Goal: Check status

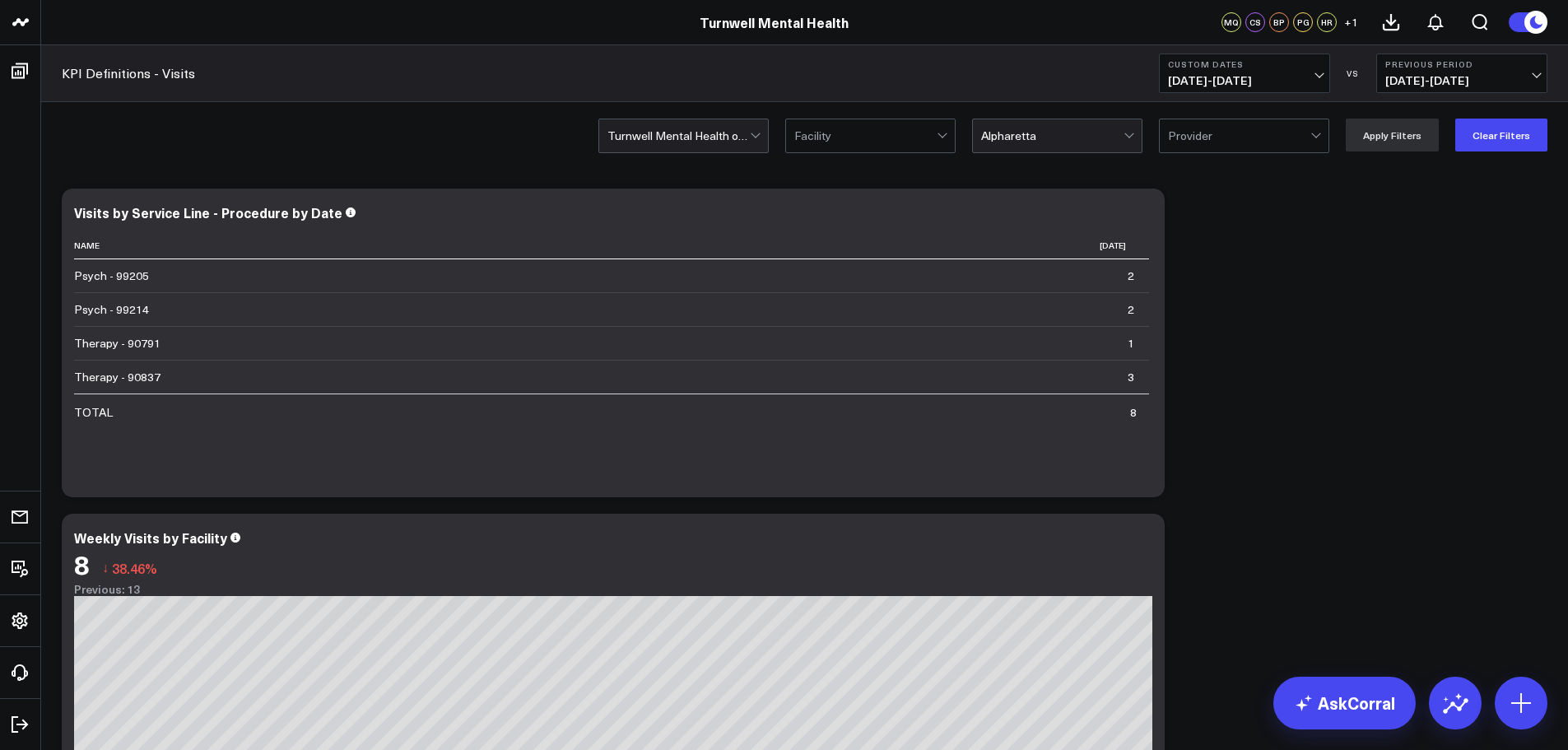
click at [666, 147] on div at bounding box center [678, 135] width 143 height 33
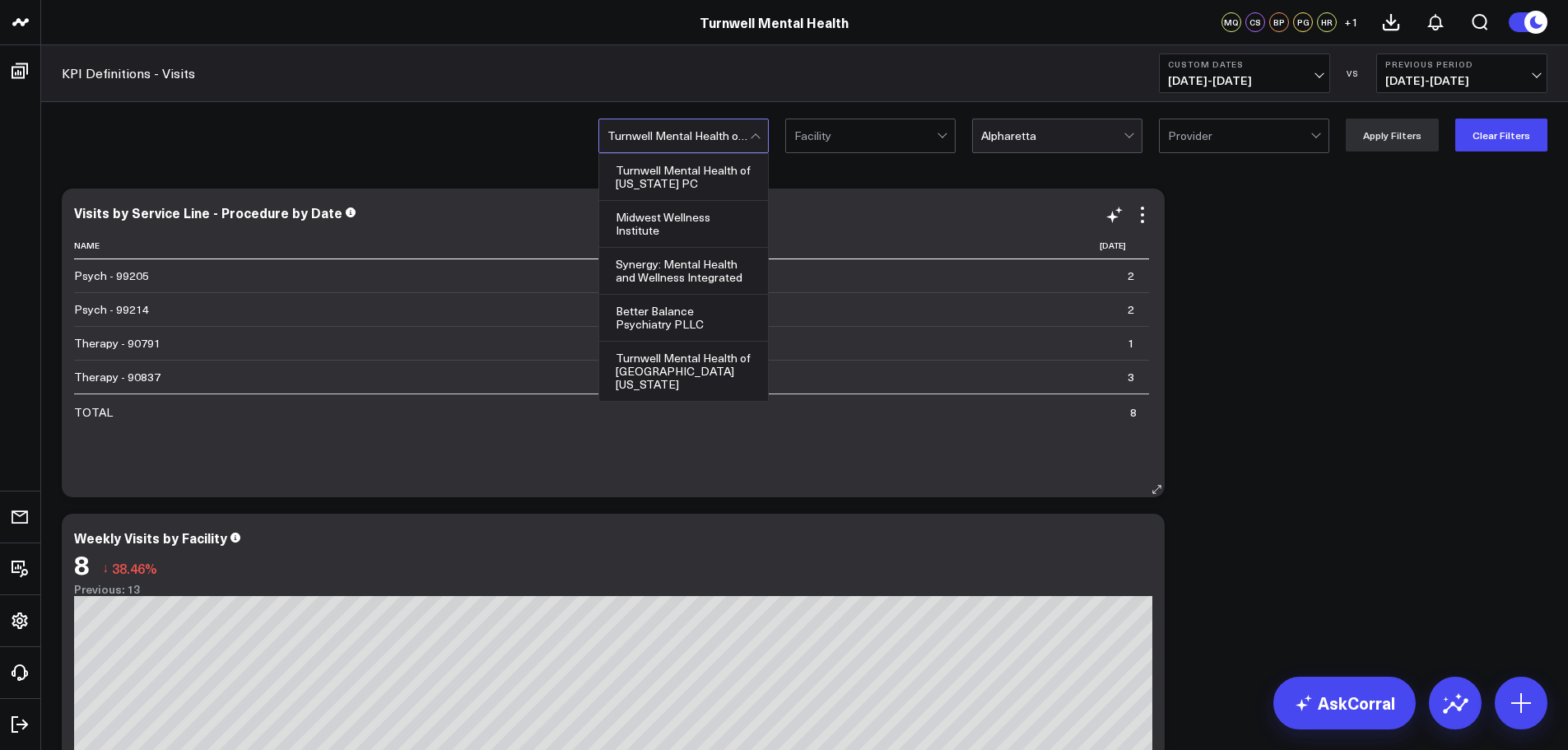
click at [691, 324] on div "Better Balance Psychiatry PLLC" at bounding box center [684, 318] width 169 height 47
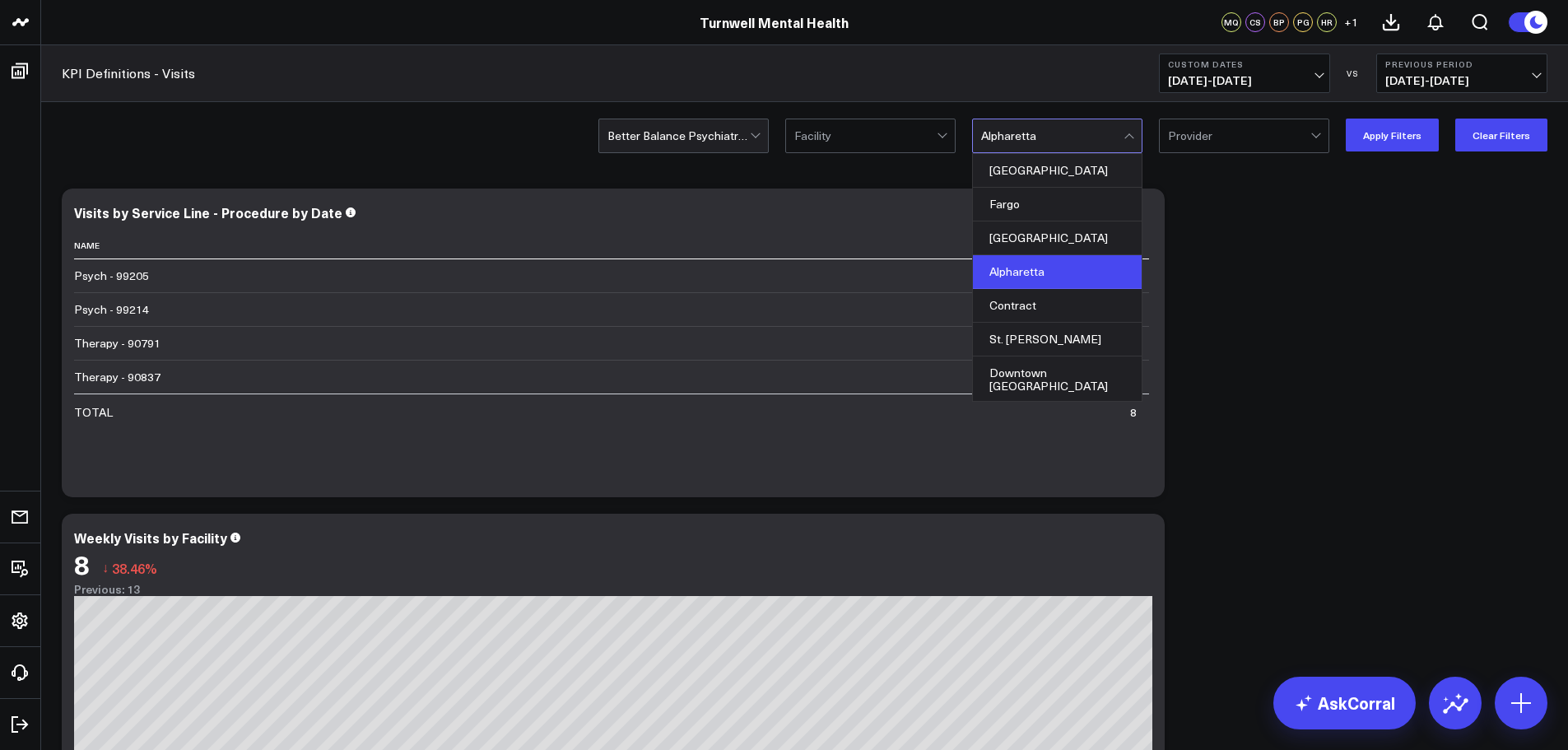
click at [1012, 132] on div at bounding box center [1053, 135] width 143 height 33
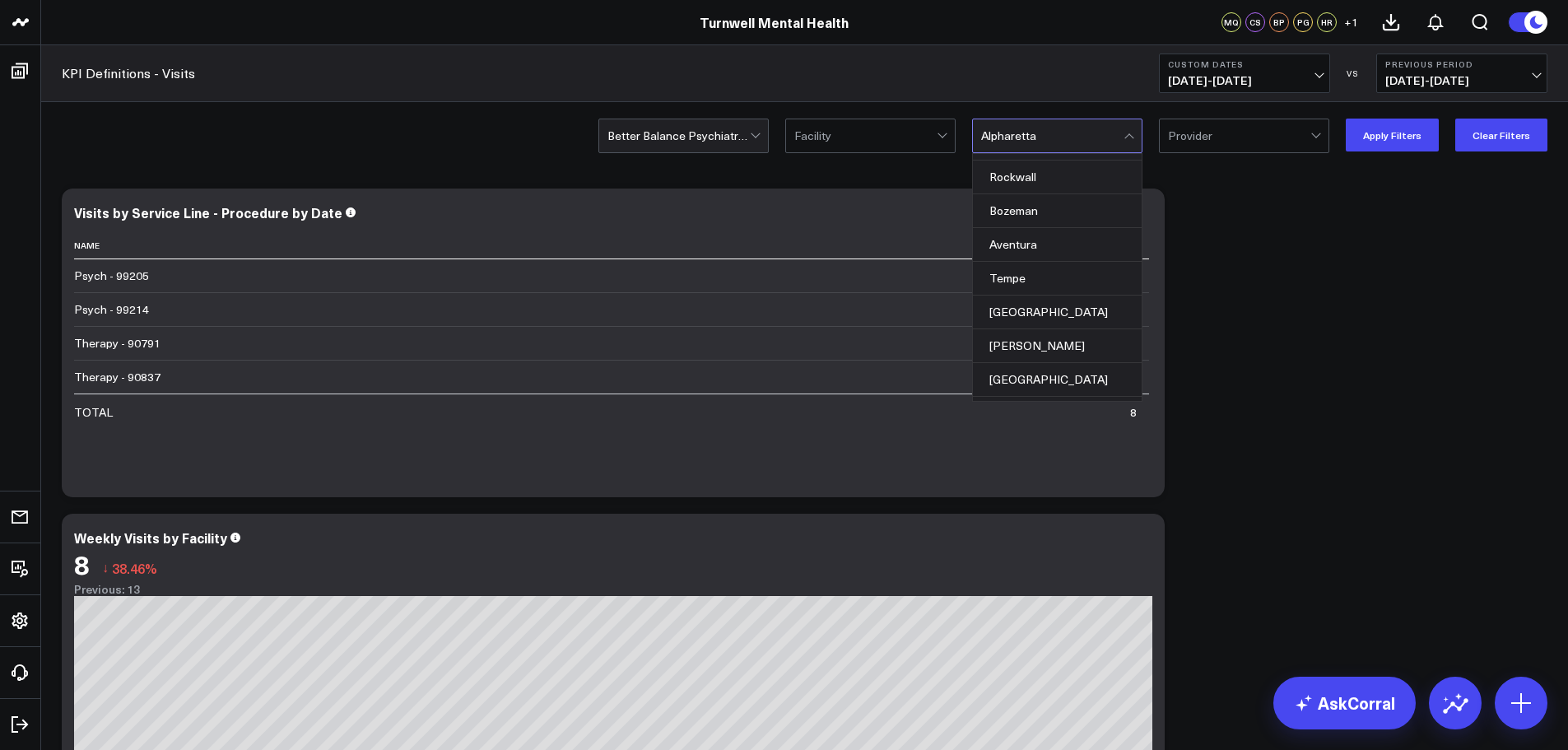
scroll to position [427, 0]
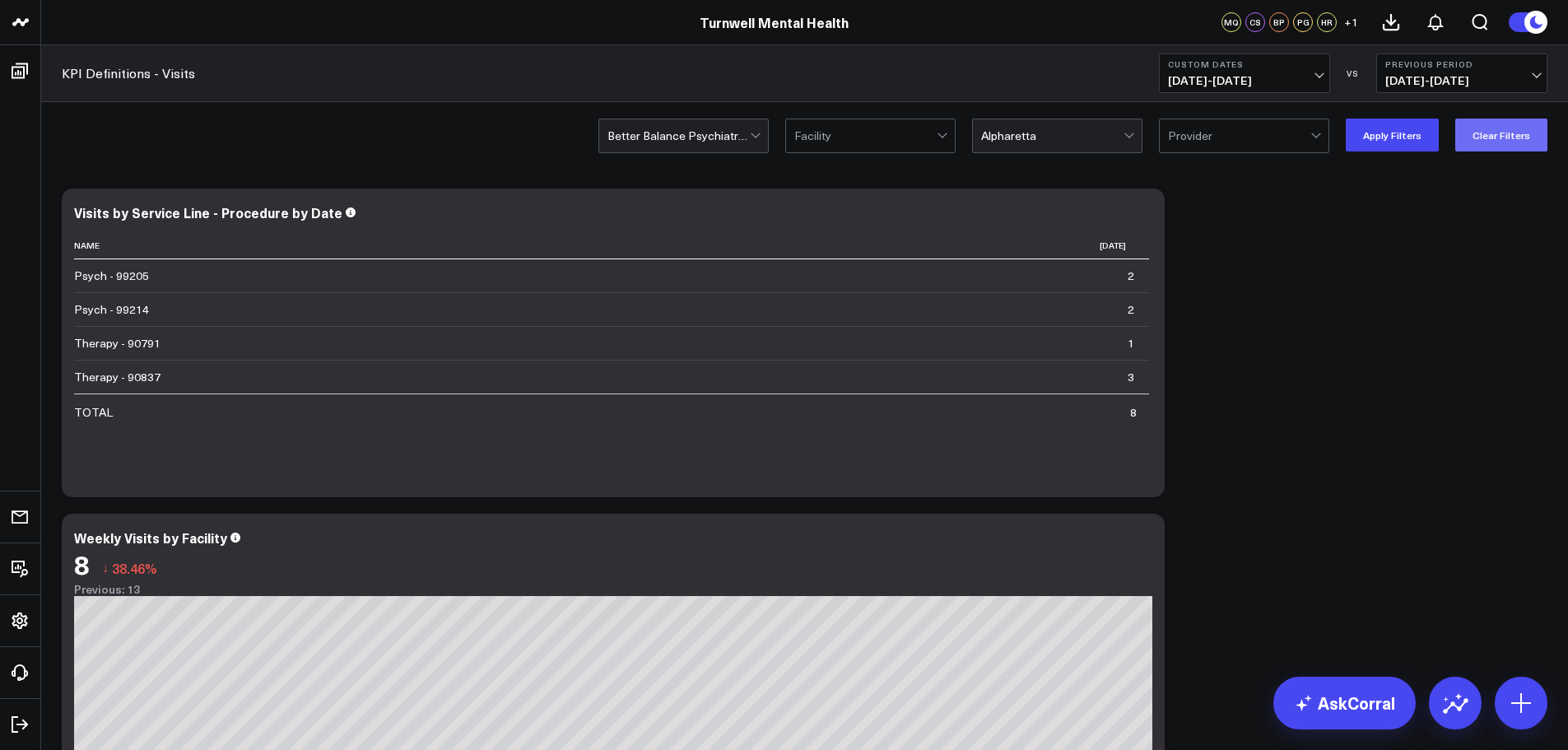
click at [1470, 132] on button "Clear Filters" at bounding box center [1501, 134] width 92 height 33
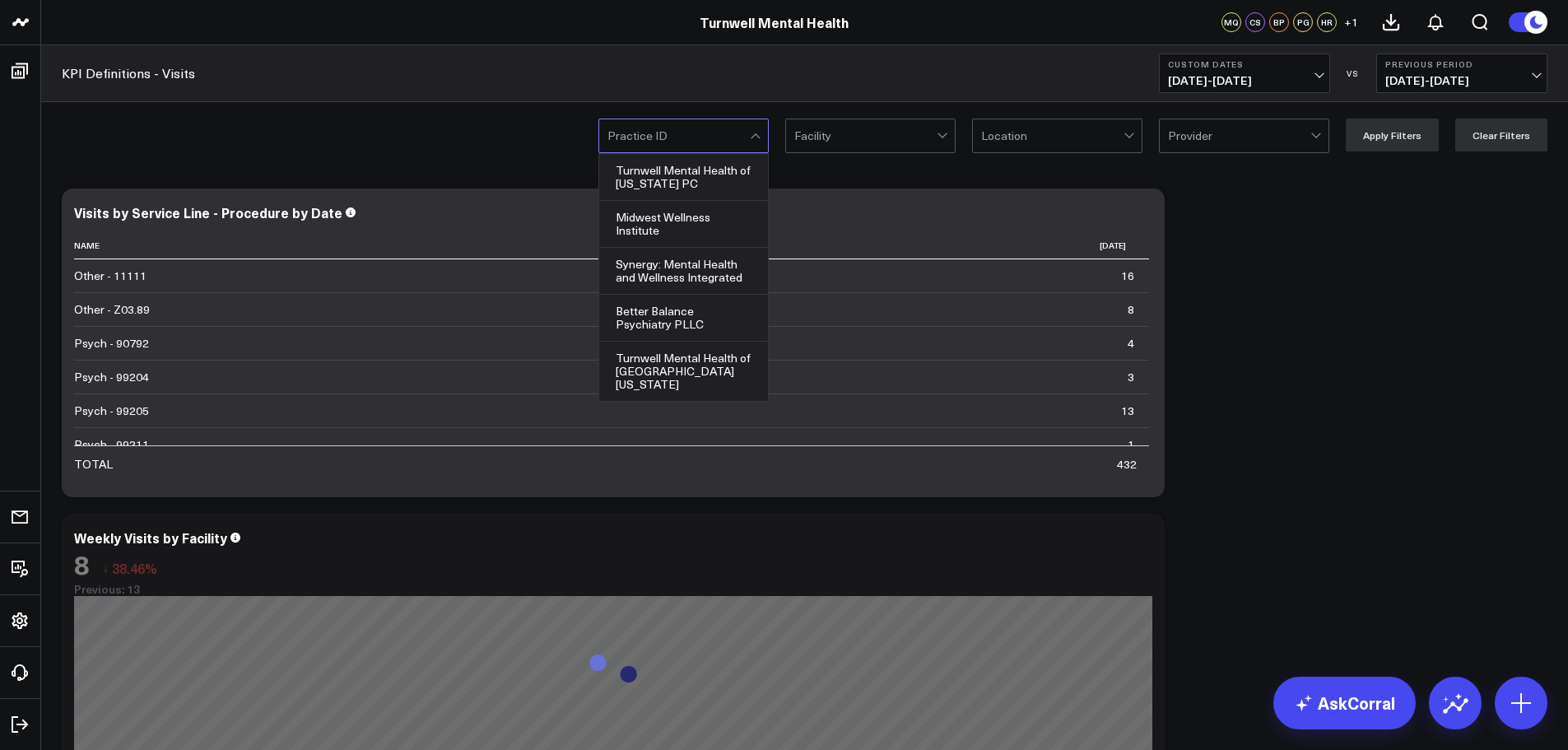
click at [729, 142] on div at bounding box center [678, 135] width 143 height 33
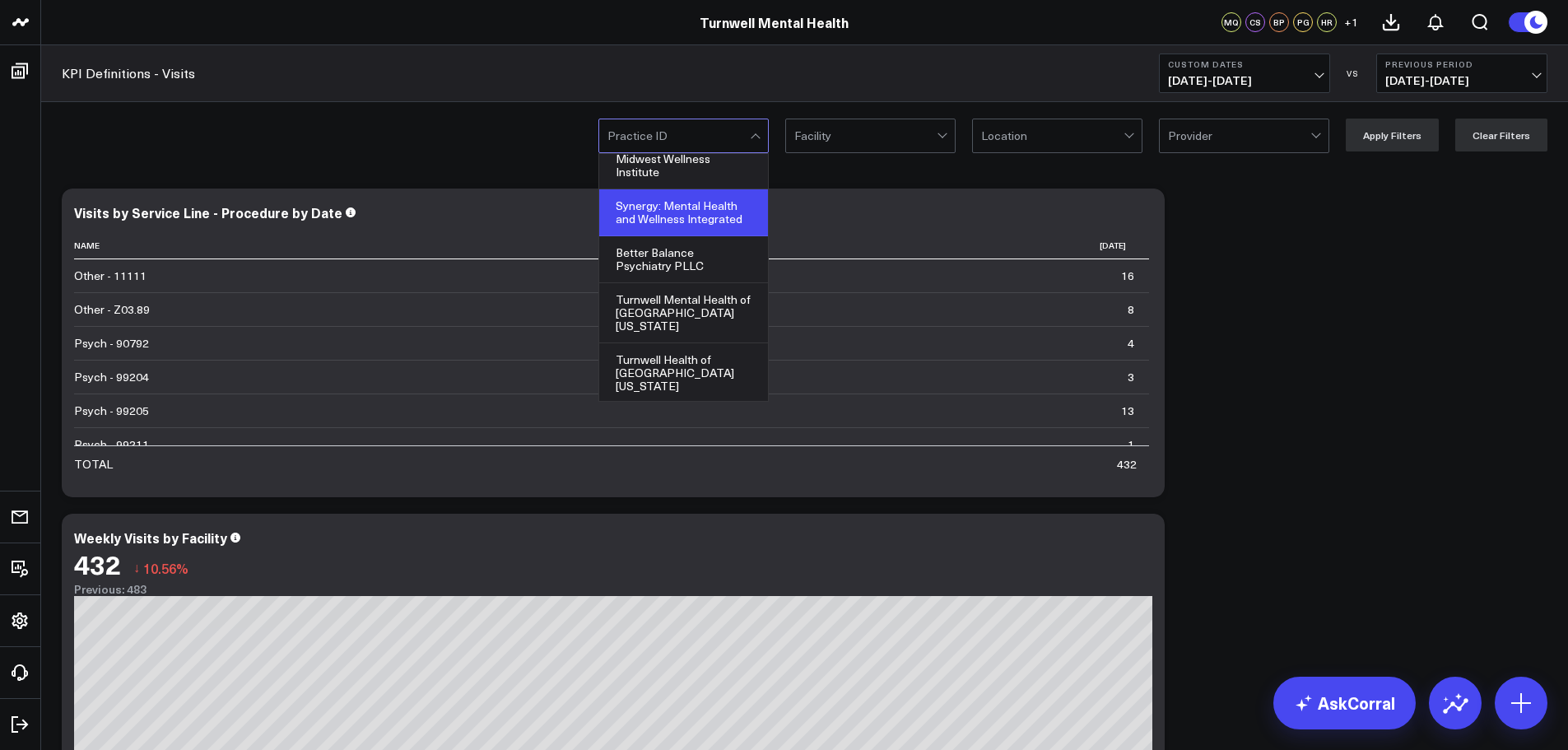
scroll to position [83, 0]
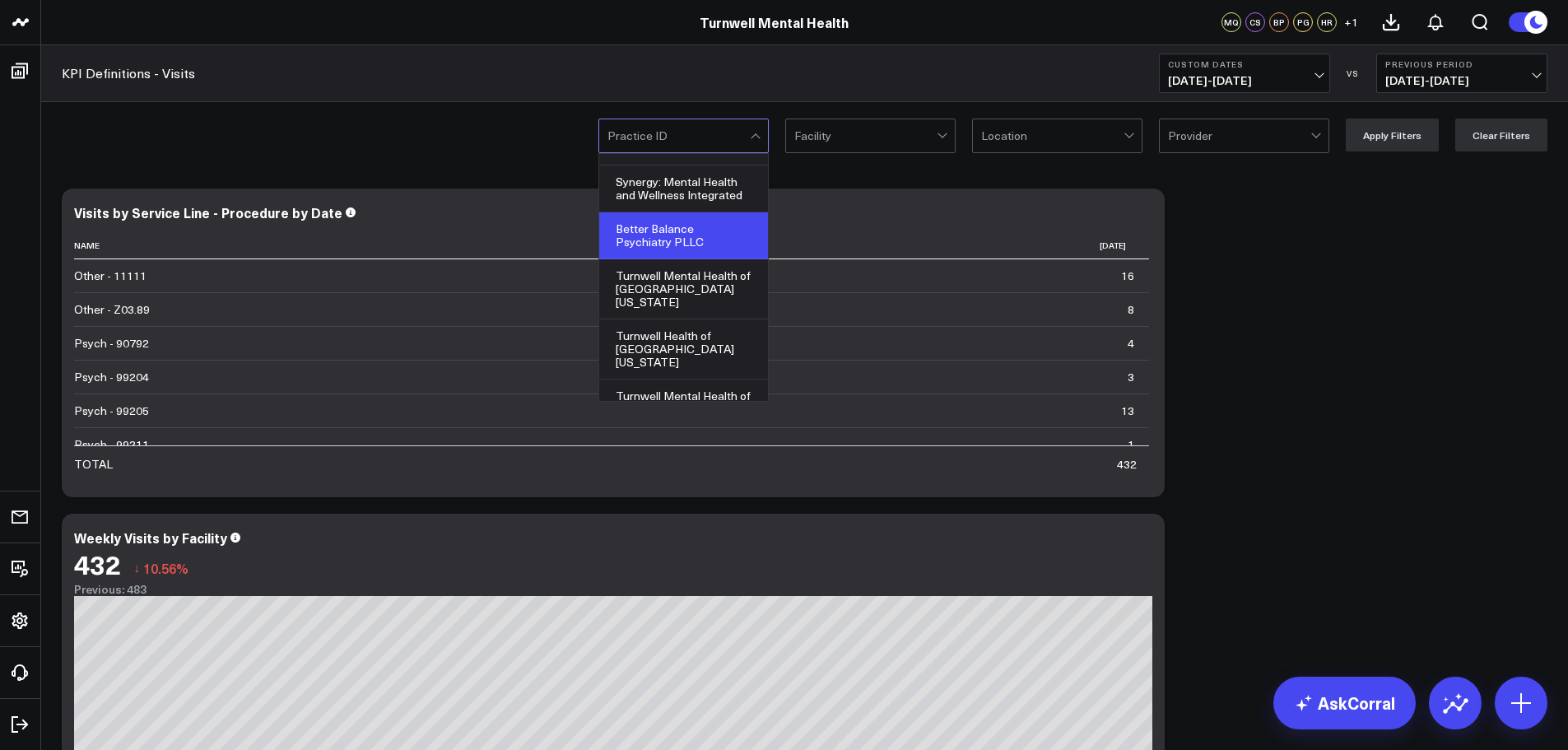
click at [701, 245] on div "Better Balance Psychiatry PLLC" at bounding box center [684, 236] width 169 height 47
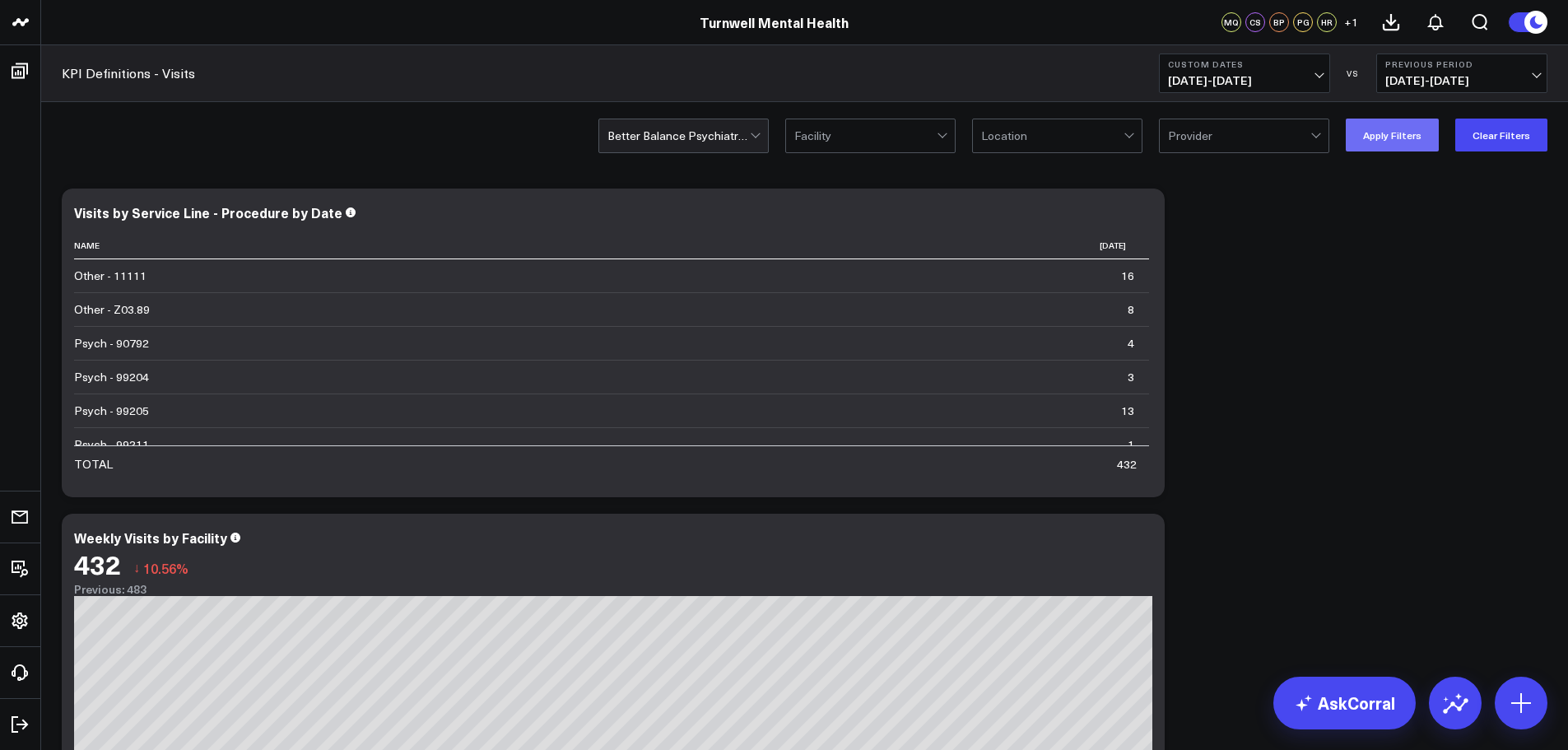
click at [1394, 143] on button "Apply Filters" at bounding box center [1392, 134] width 93 height 33
click at [1290, 76] on span "[DATE] - [DATE]" at bounding box center [1244, 81] width 153 height 13
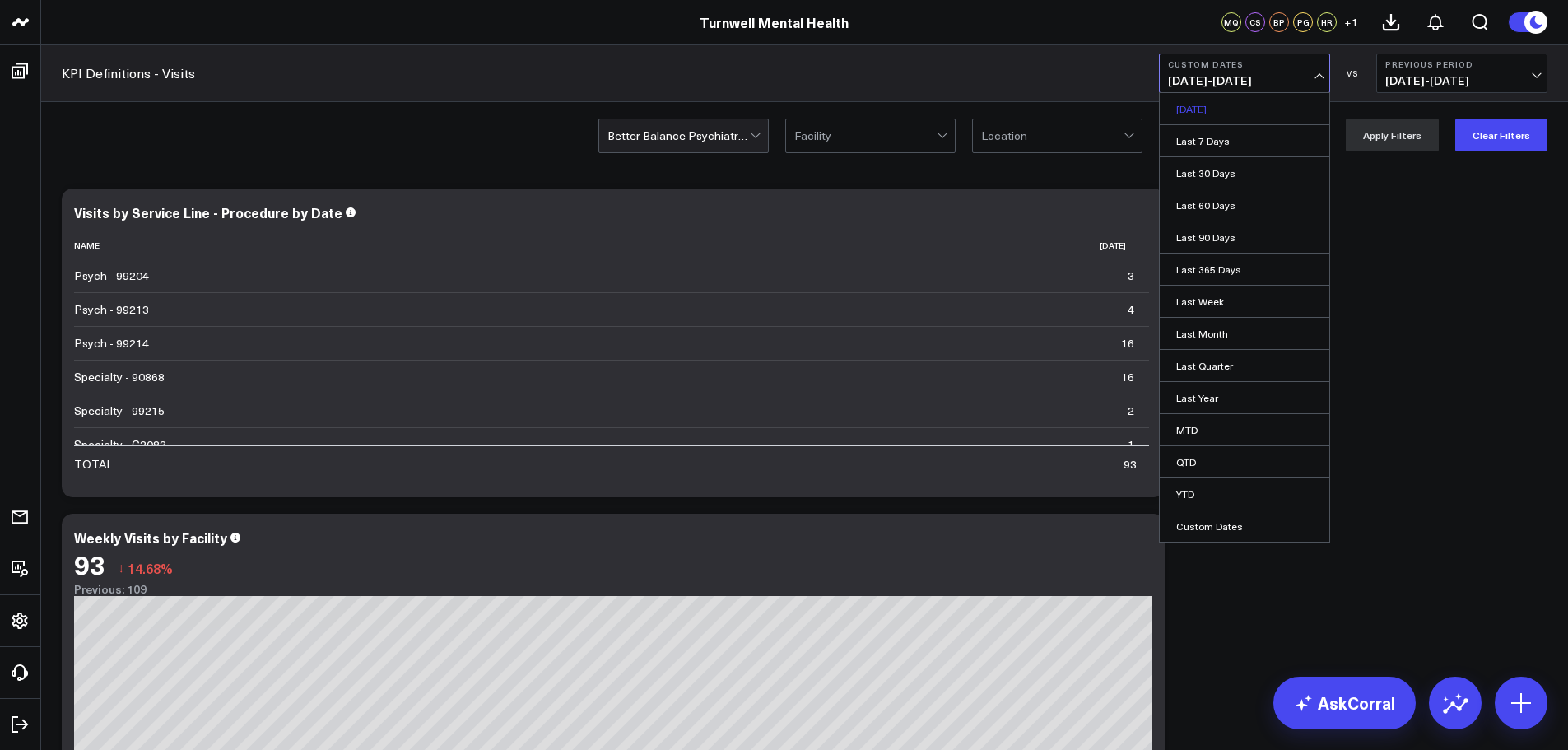
click at [1246, 119] on link "[DATE]" at bounding box center [1244, 108] width 170 height 31
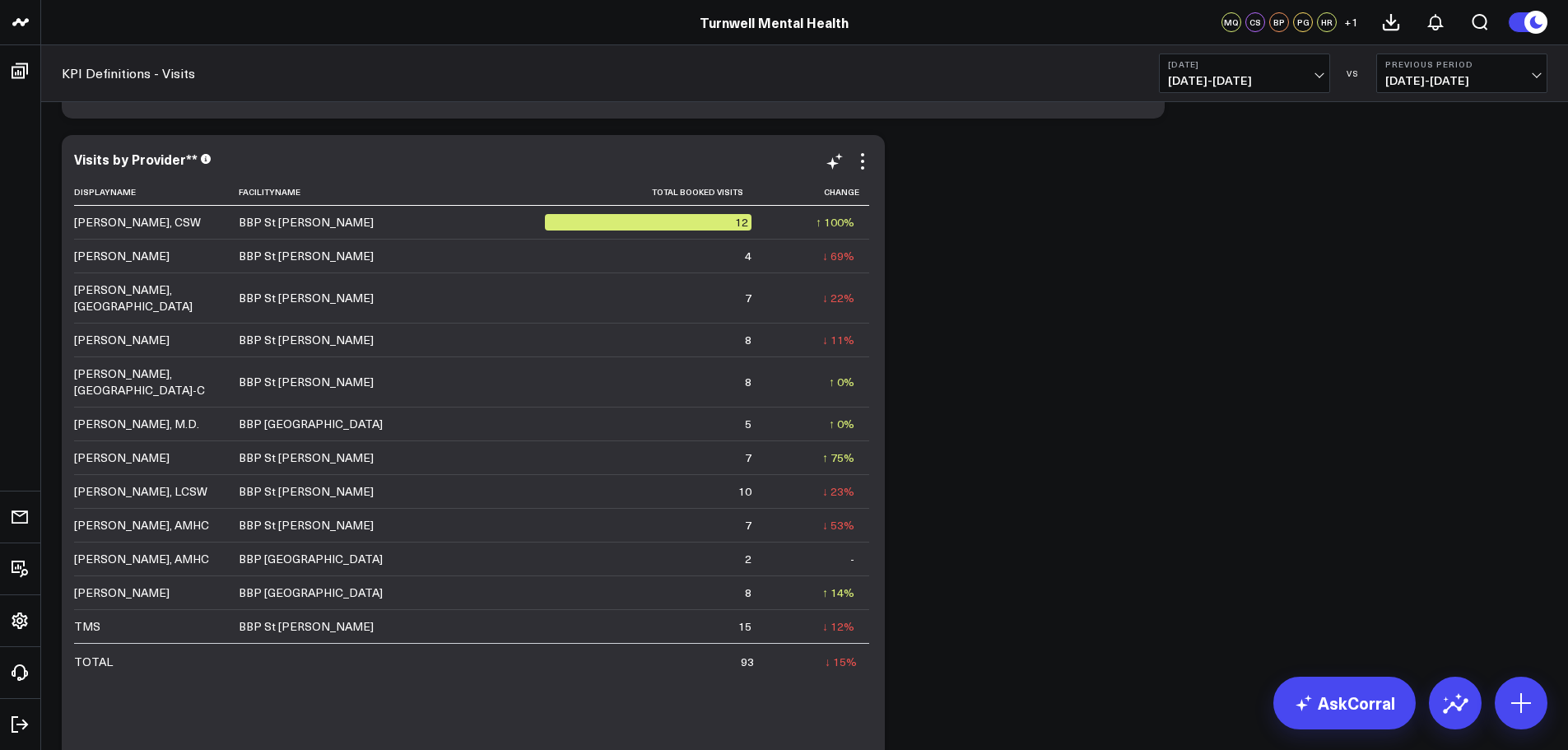
scroll to position [741, 0]
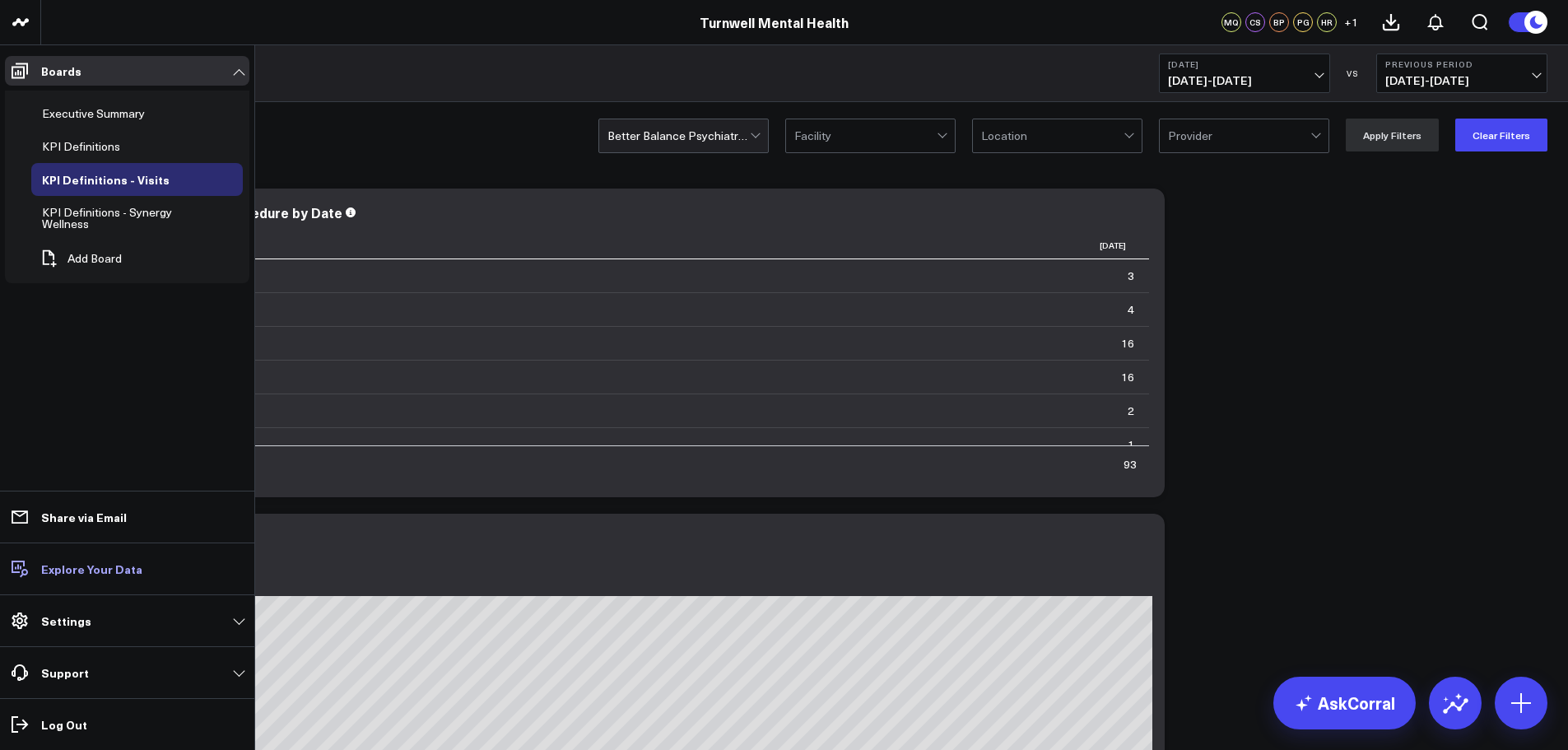
click at [113, 568] on p "Explore Your Data" at bounding box center [92, 569] width 101 height 13
